Goal: Transaction & Acquisition: Purchase product/service

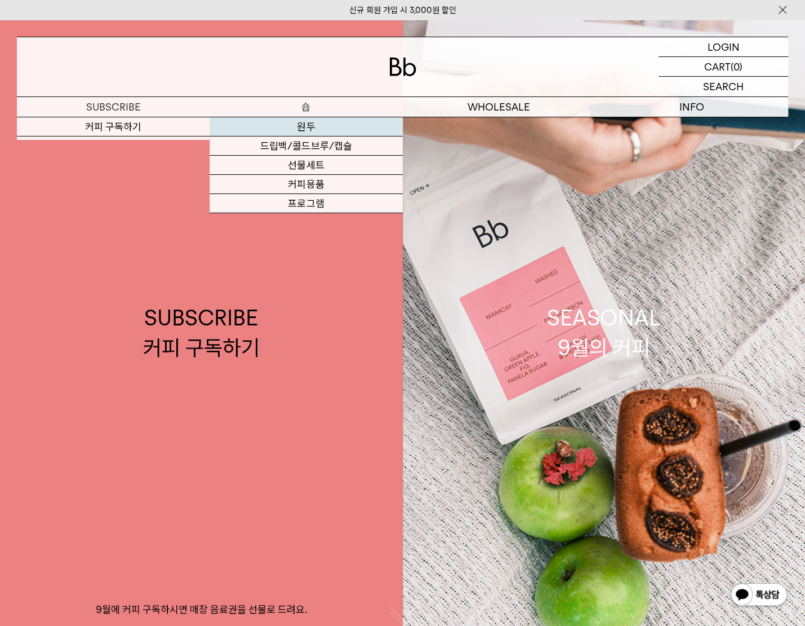
click at [264, 124] on link "원두" at bounding box center [306, 126] width 193 height 19
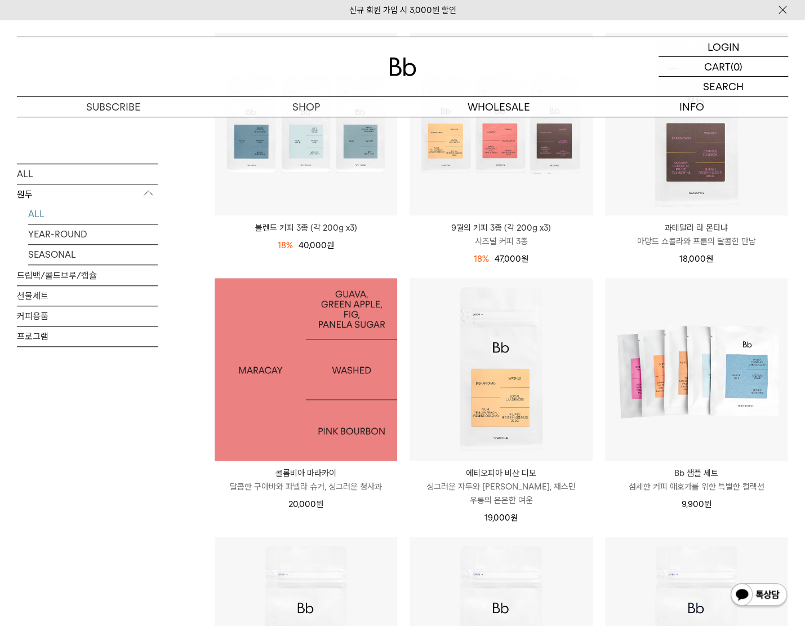
scroll to position [451, 0]
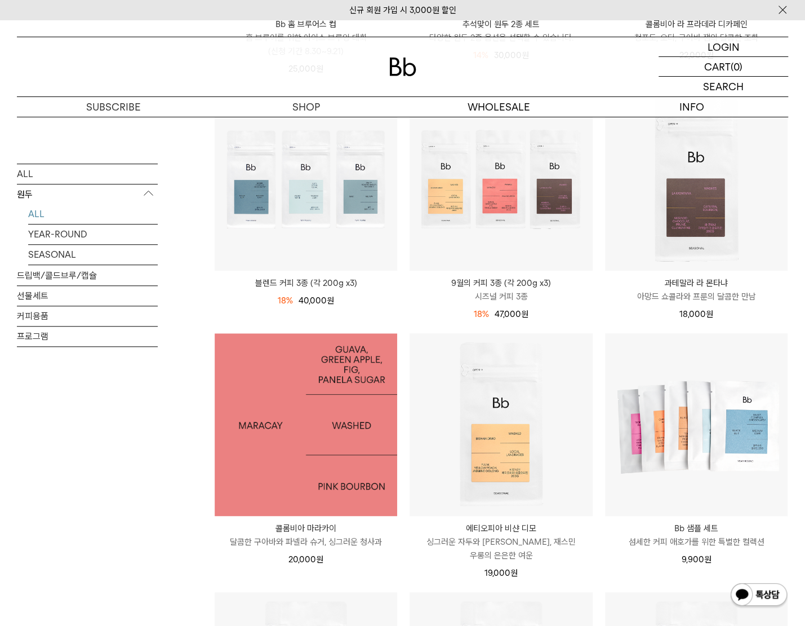
click at [292, 345] on img at bounding box center [306, 424] width 183 height 183
